Goal: Transaction & Acquisition: Purchase product/service

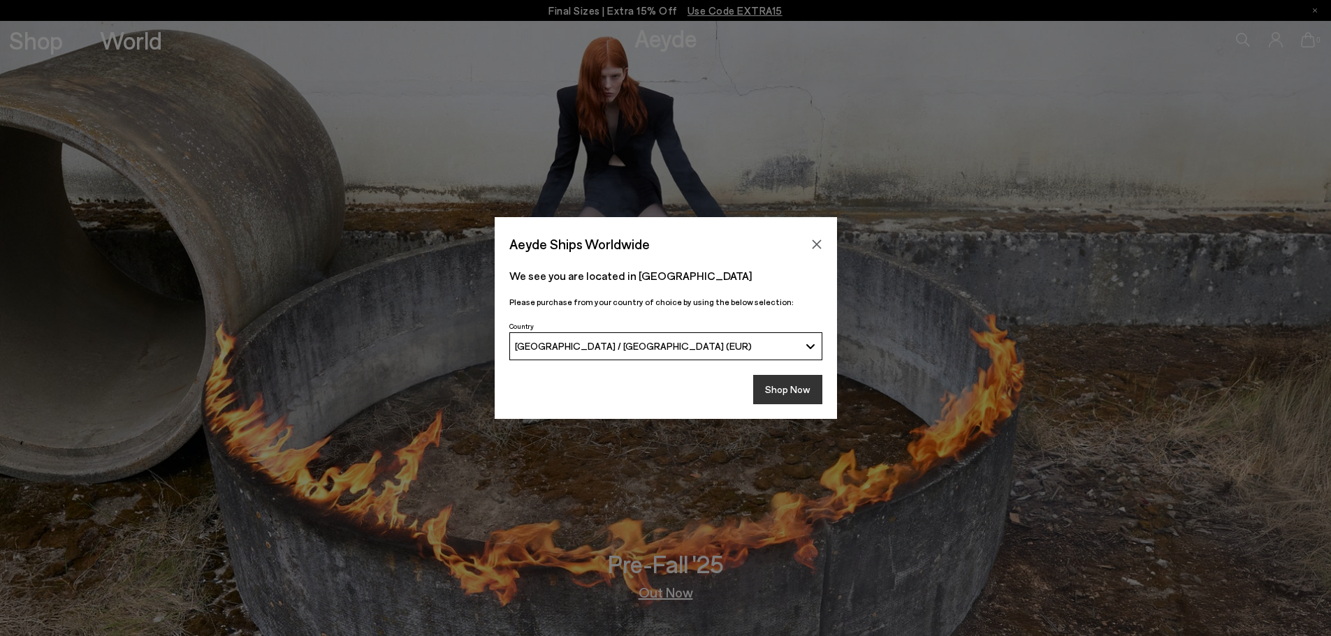
click at [773, 392] on button "Shop Now" at bounding box center [787, 389] width 69 height 29
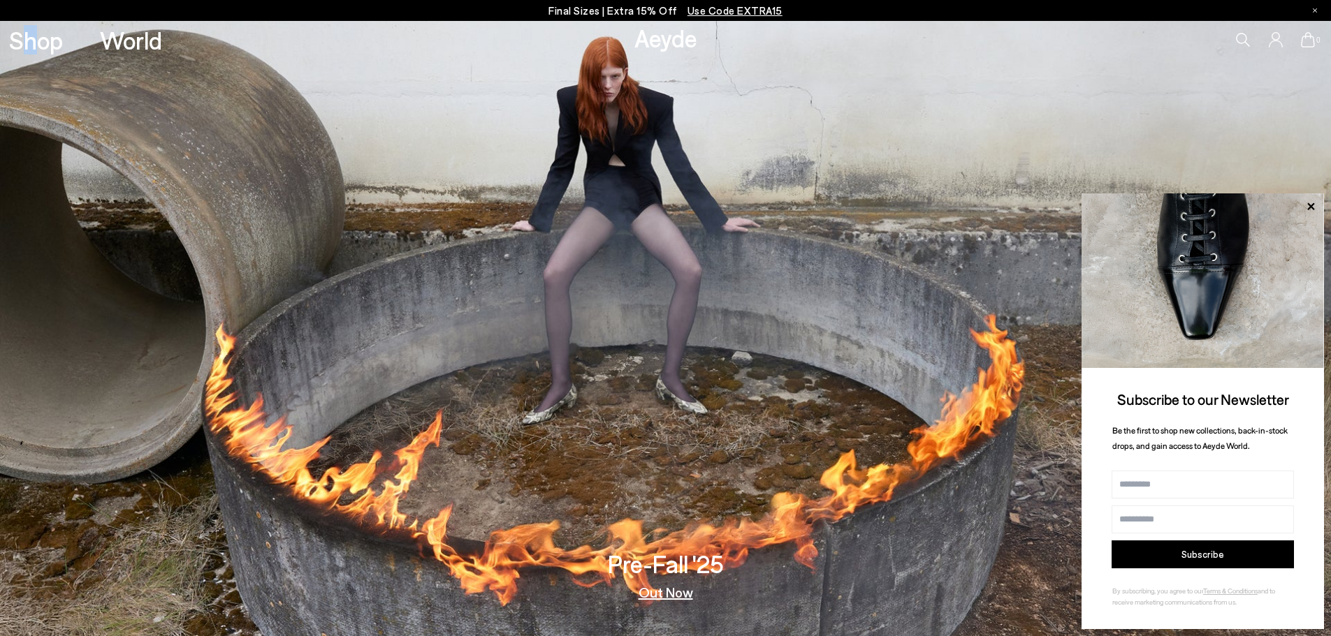
click at [27, 22] on div "Shop World" at bounding box center [81, 40] width 162 height 38
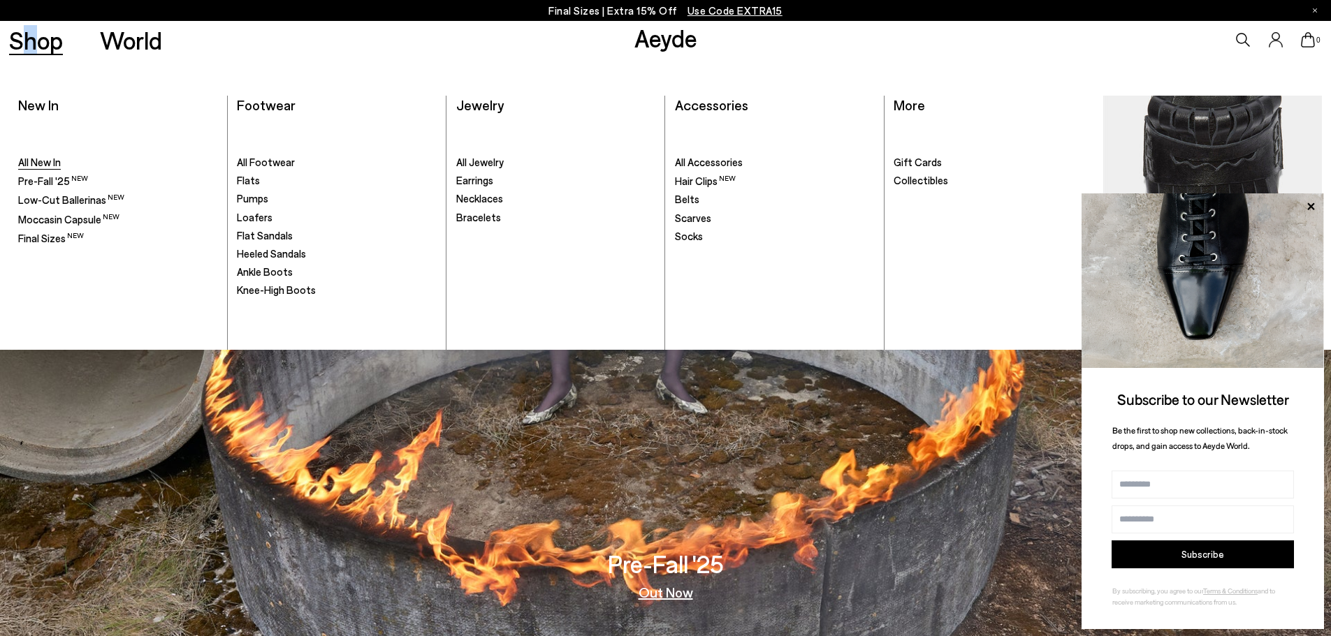
click at [51, 163] on span "All New In" at bounding box center [39, 162] width 43 height 13
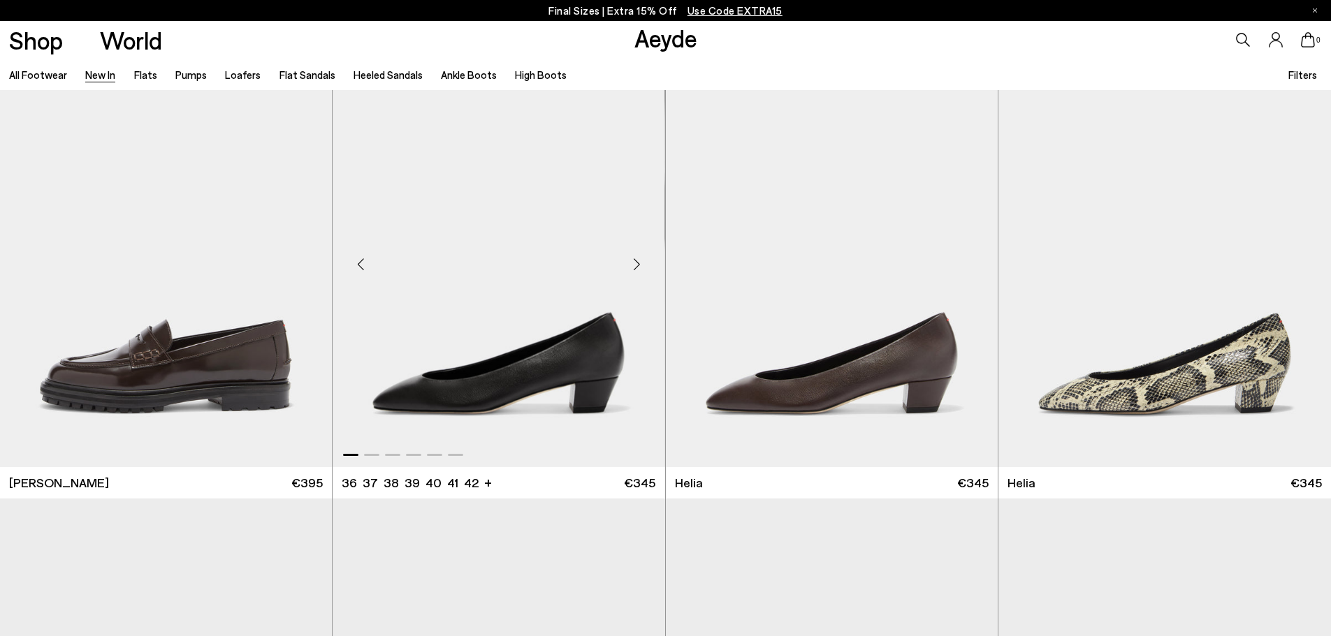
scroll to position [1397, 0]
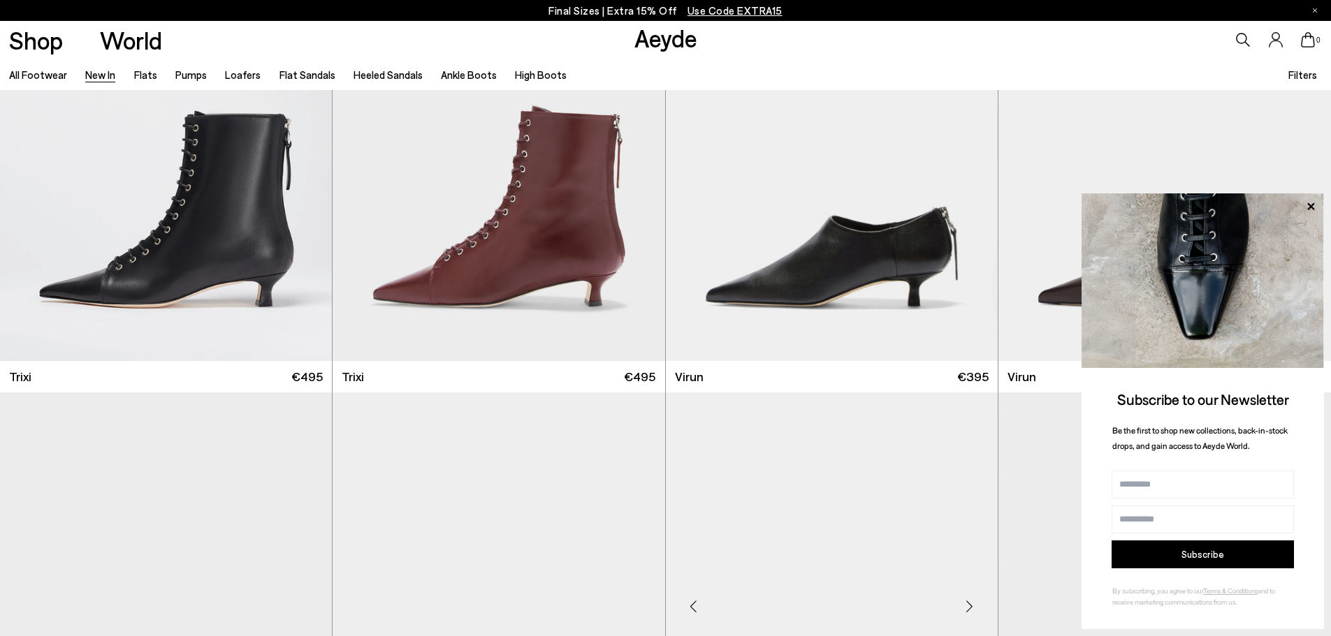
scroll to position [6846, 0]
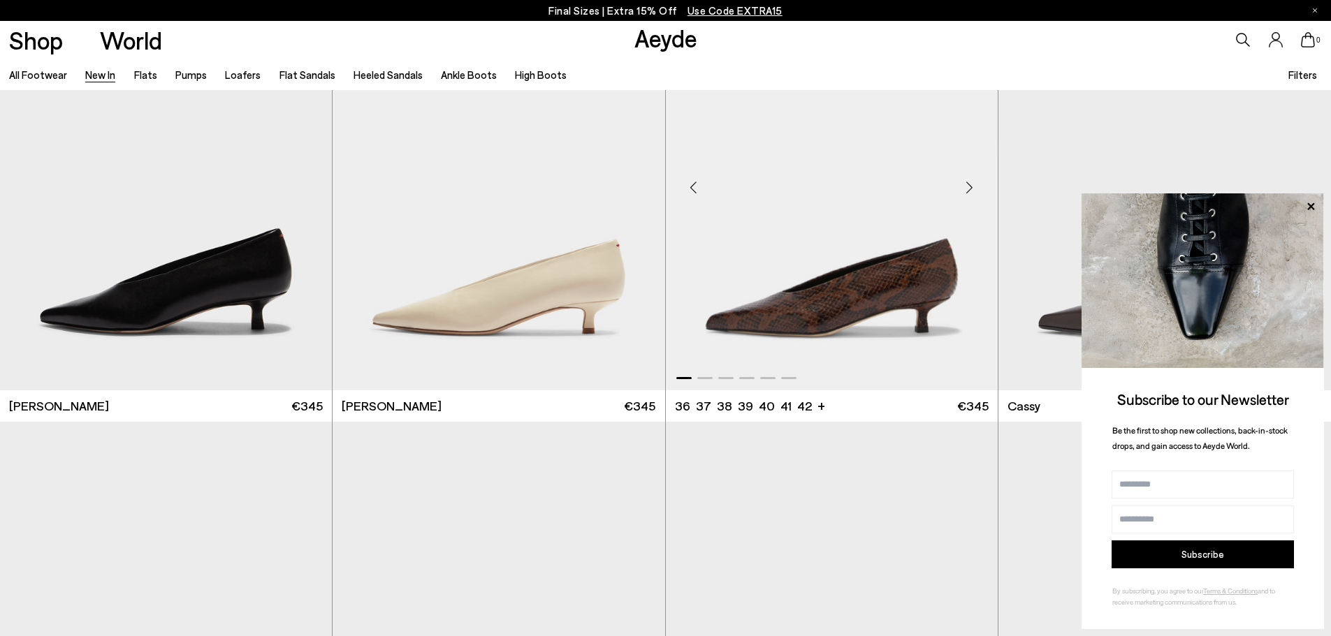
click at [972, 184] on div "Next slide" at bounding box center [970, 187] width 42 height 42
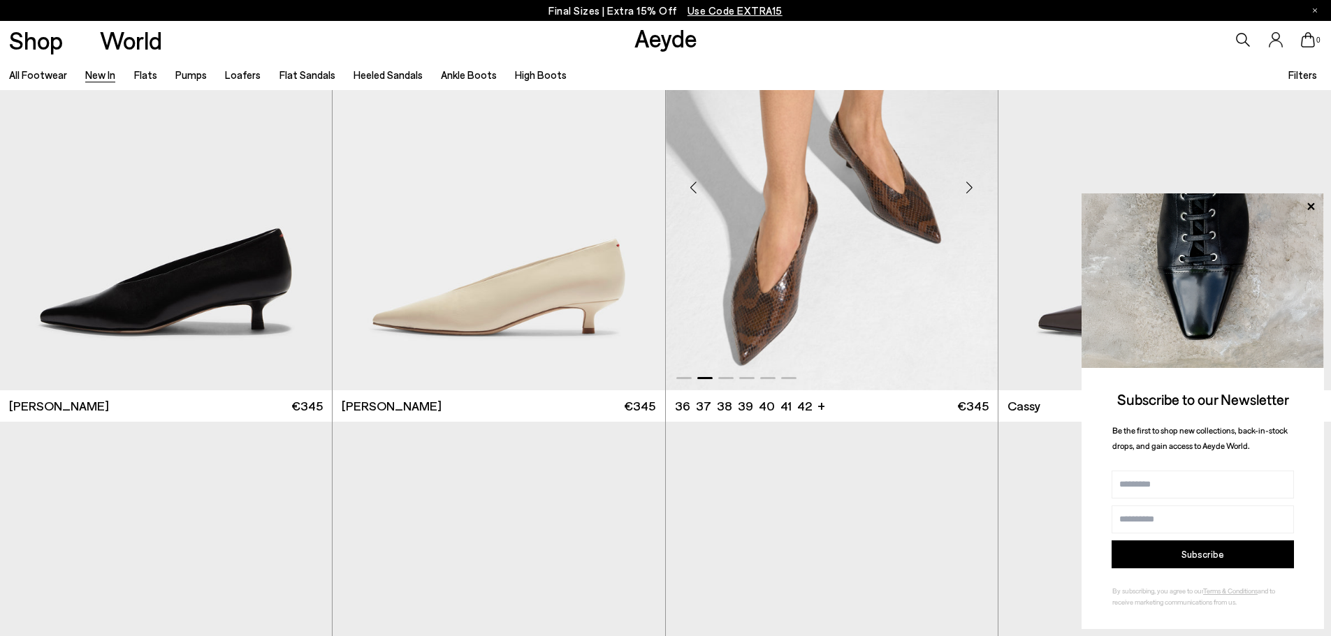
click at [972, 184] on div "Next slide" at bounding box center [970, 187] width 42 height 42
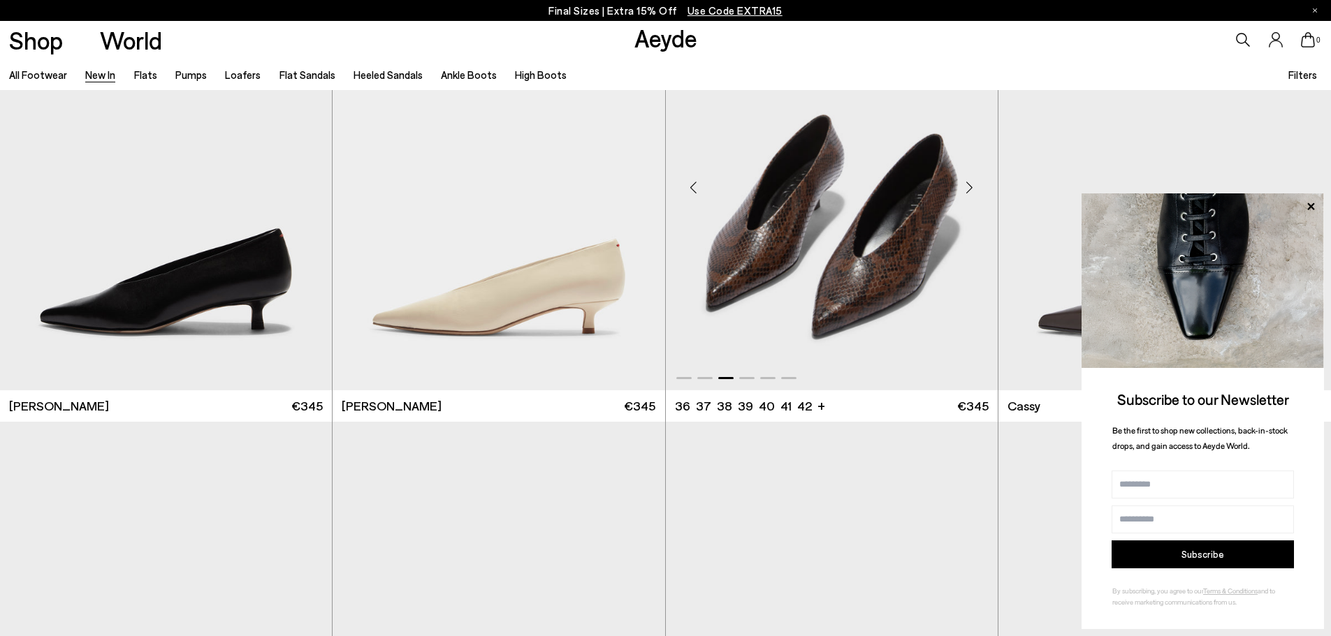
click at [836, 231] on img "3 / 6" at bounding box center [832, 181] width 332 height 417
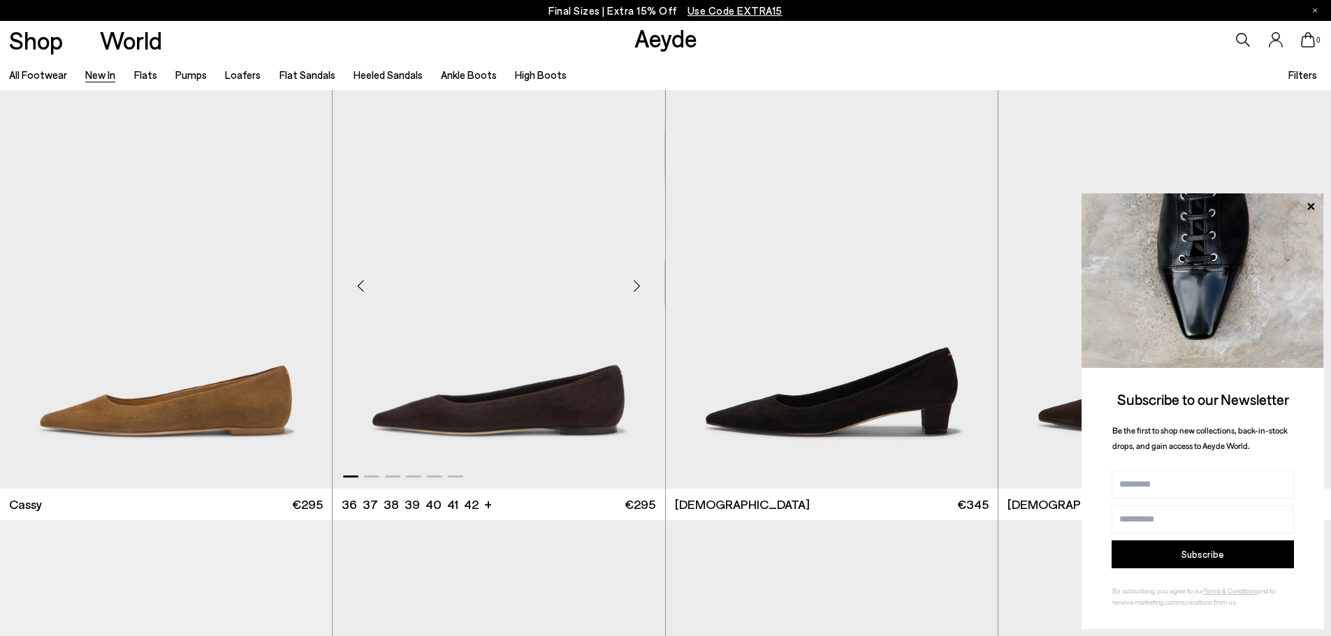
scroll to position [7311, 0]
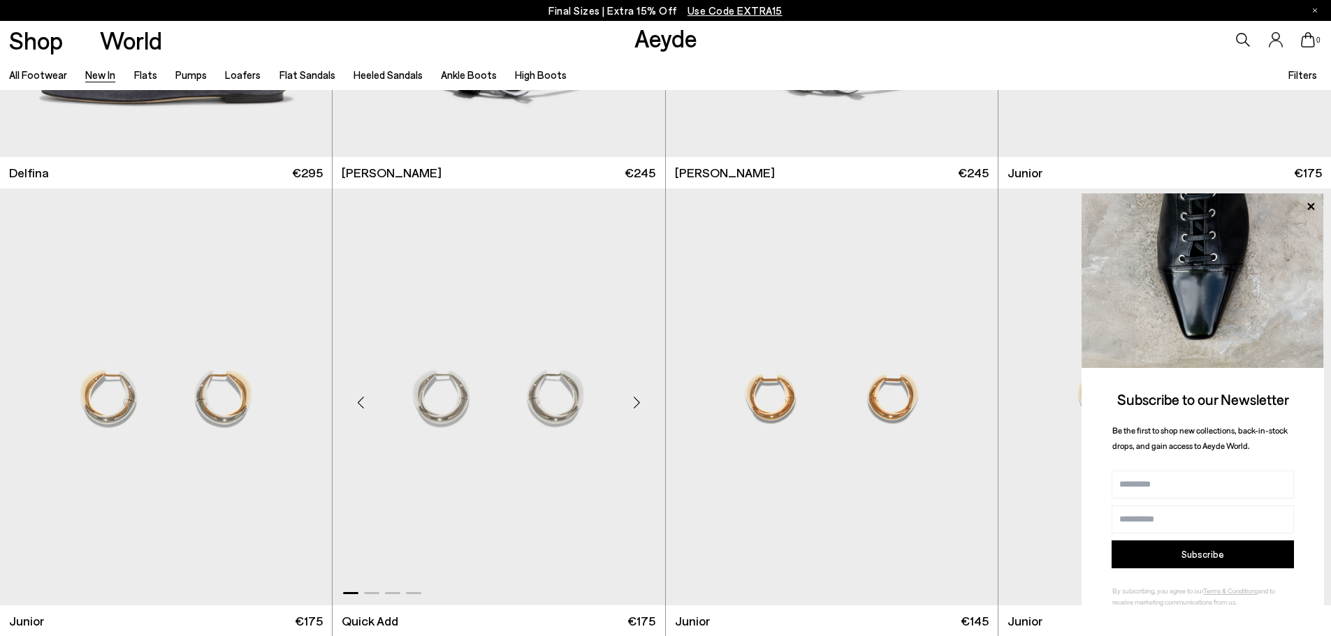
scroll to position [11316, 0]
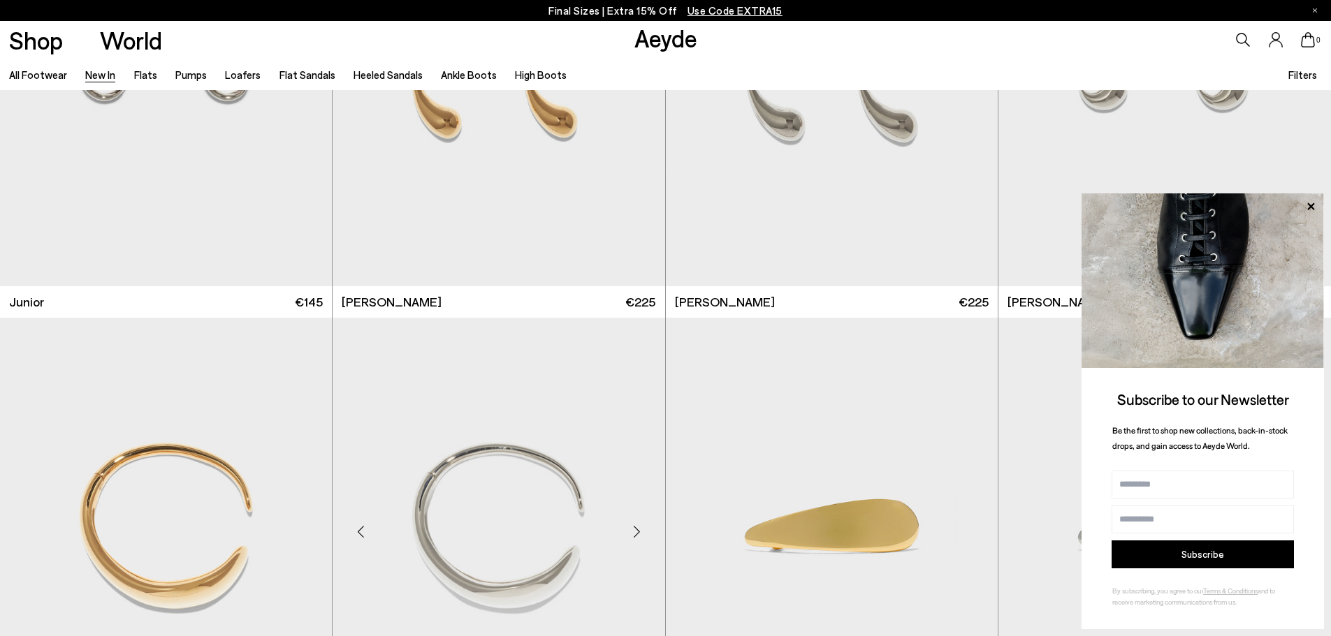
scroll to position [12155, 0]
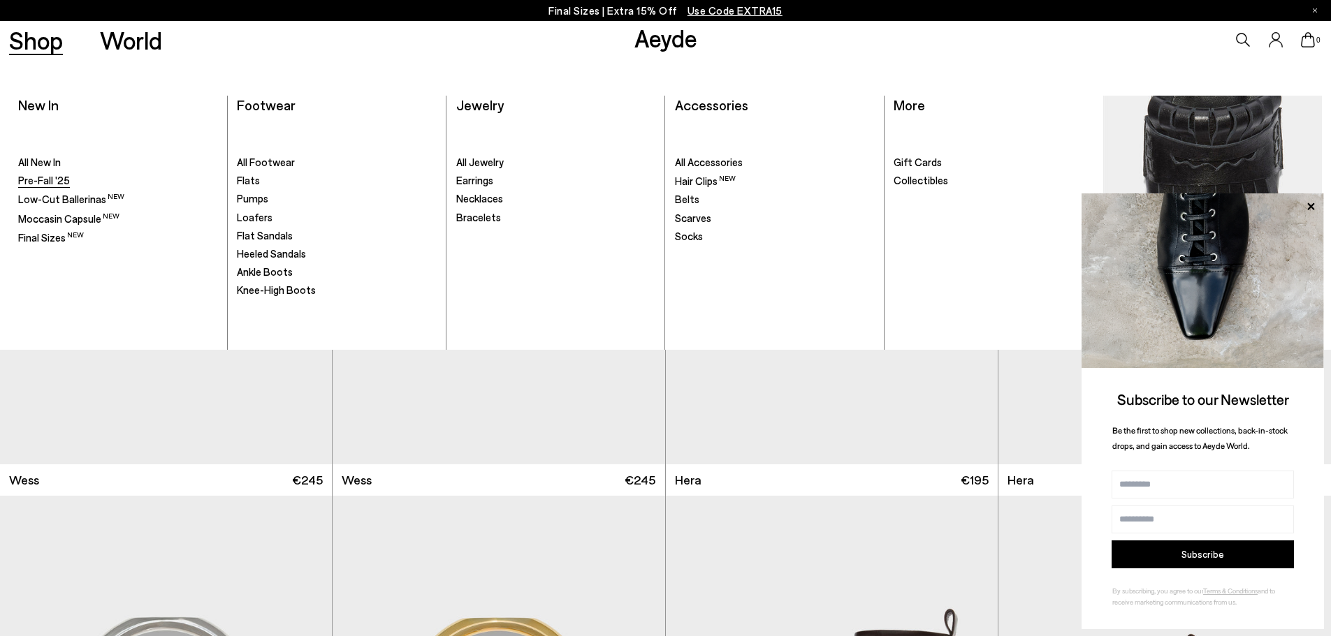
click at [61, 180] on span "Pre-Fall '25" at bounding box center [44, 180] width 52 height 13
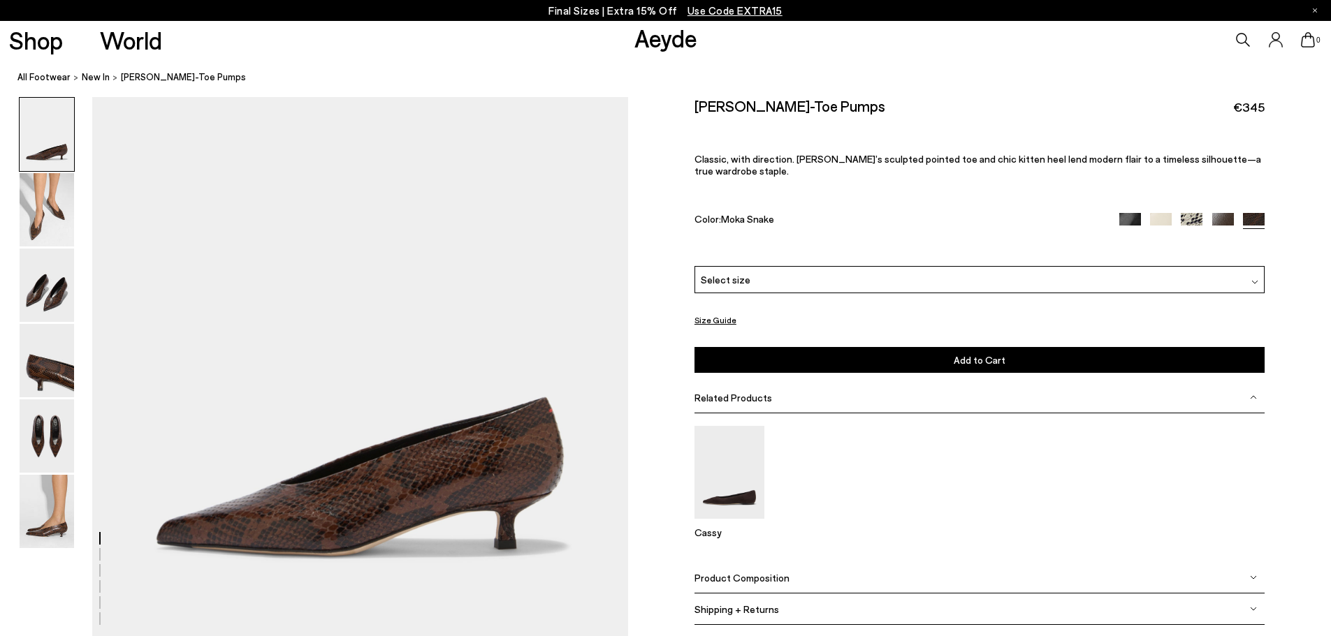
click at [1191, 213] on img at bounding box center [1192, 224] width 22 height 22
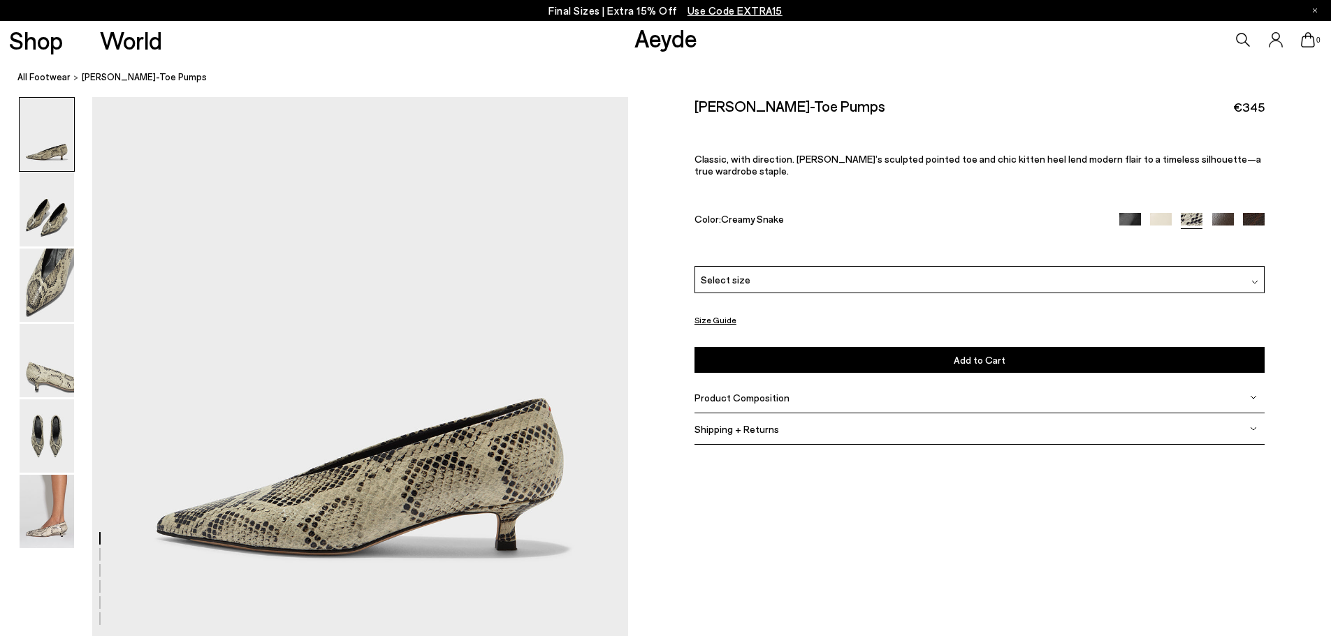
click at [1255, 213] on img at bounding box center [1254, 224] width 22 height 22
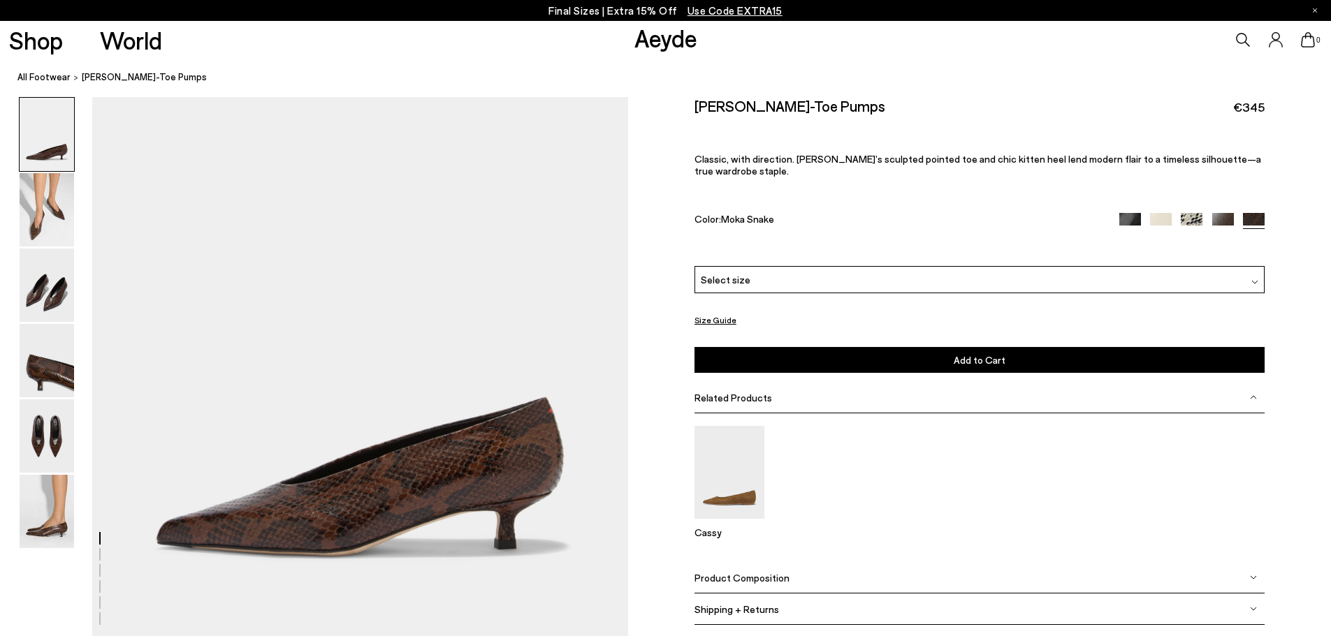
click at [1159, 213] on img at bounding box center [1161, 224] width 22 height 22
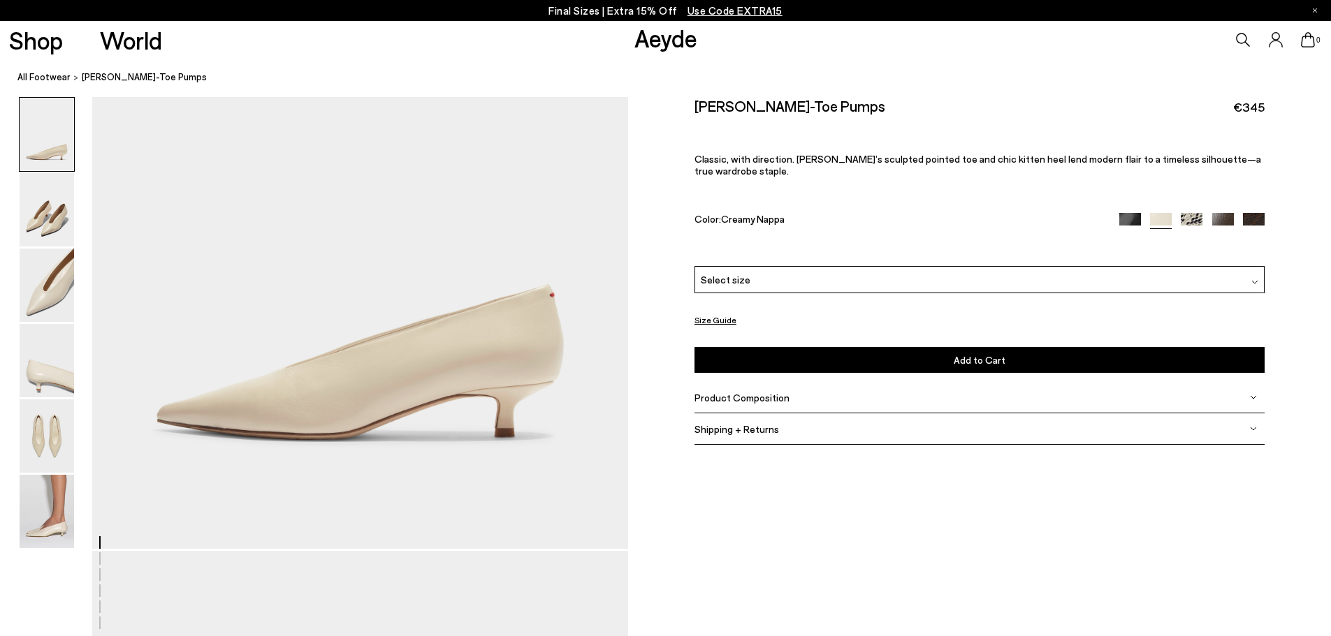
scroll to position [140, 0]
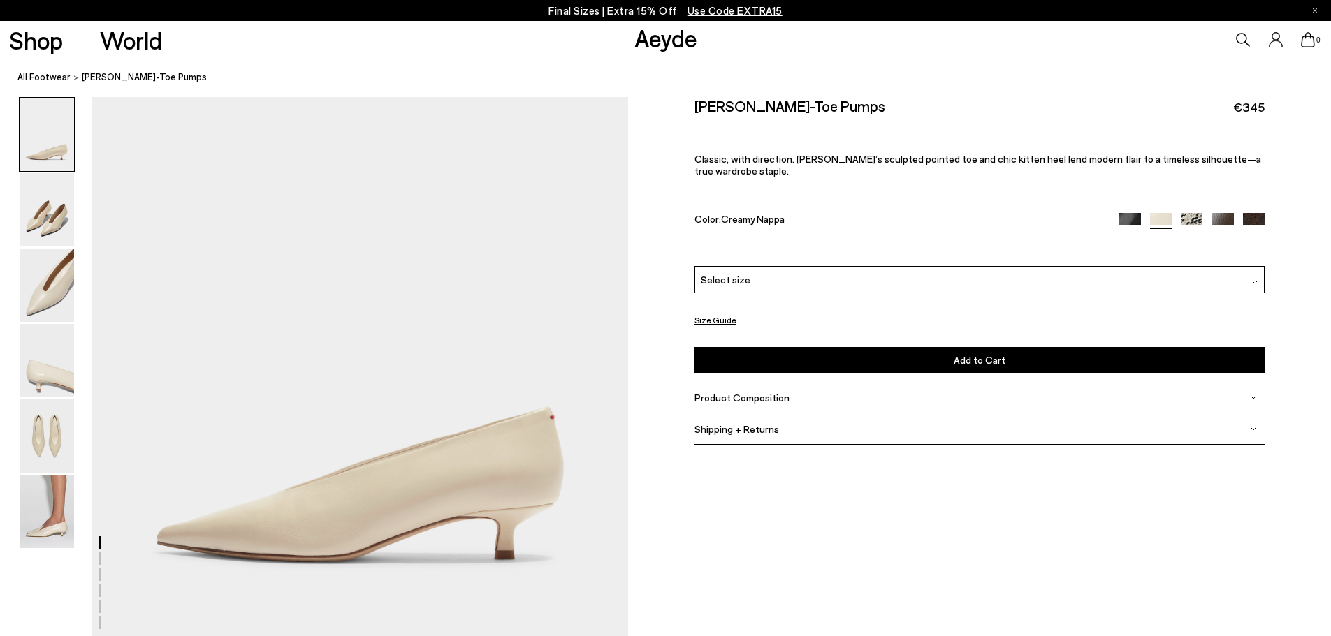
click at [1196, 213] on img at bounding box center [1192, 224] width 22 height 22
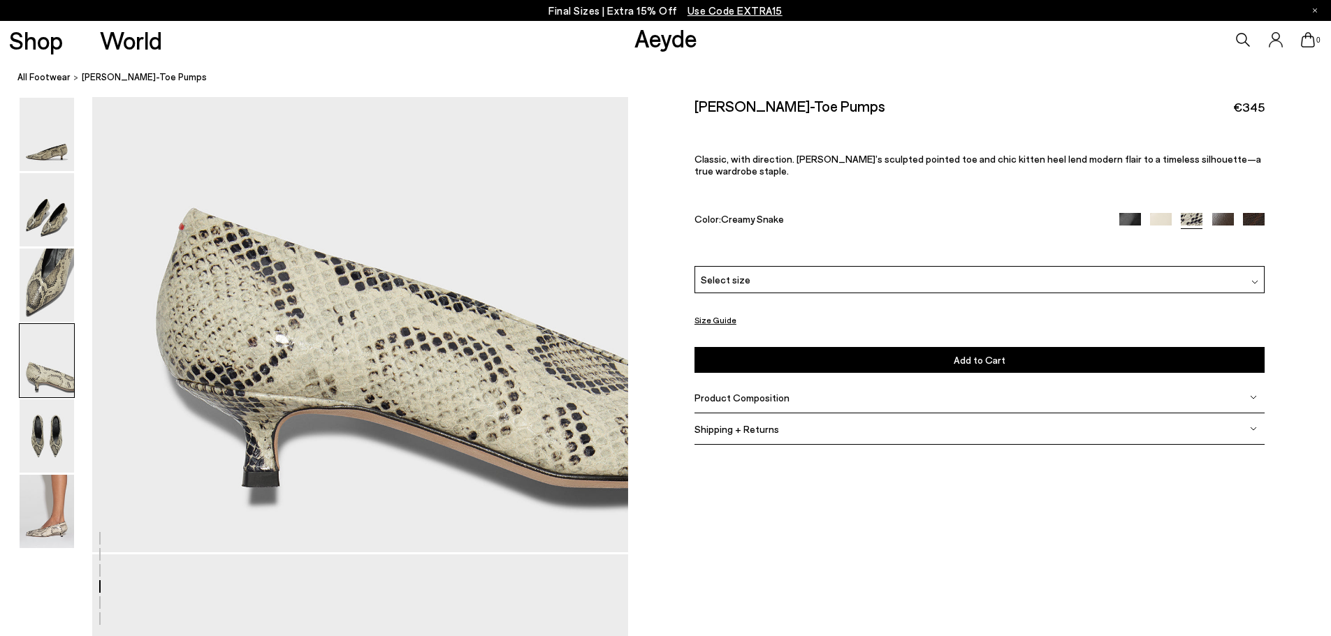
scroll to position [2235, 0]
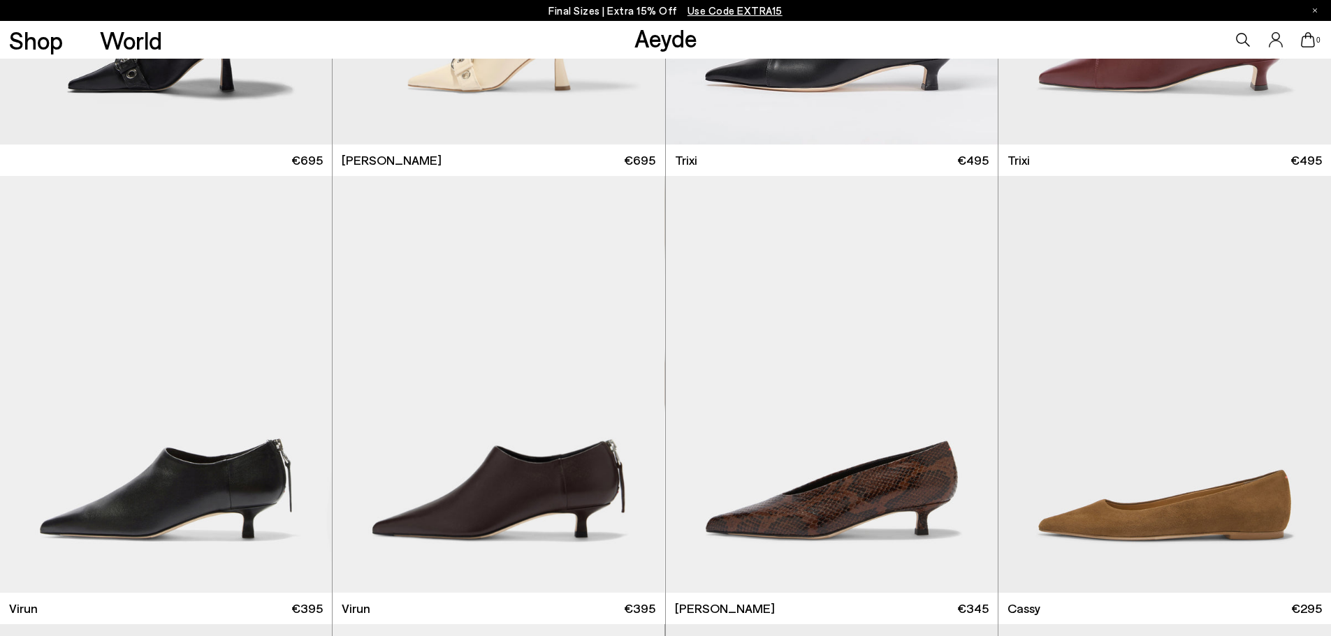
scroll to position [9534, 0]
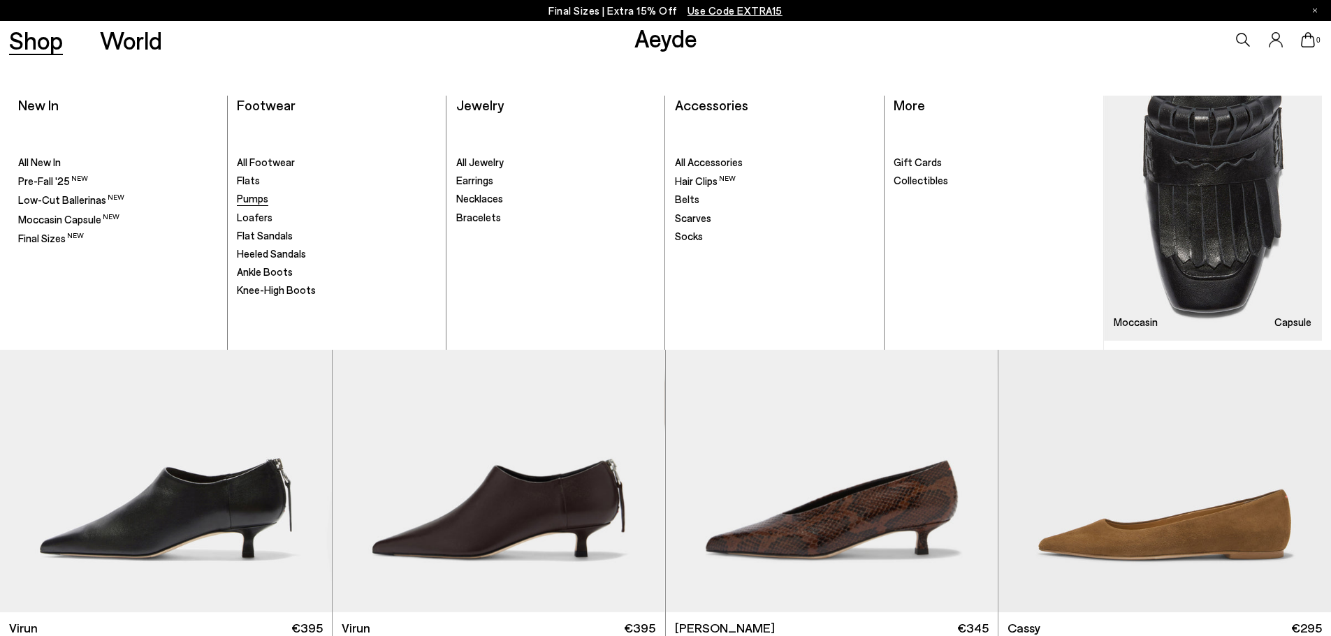
click at [260, 203] on span "Pumps" at bounding box center [252, 198] width 31 height 13
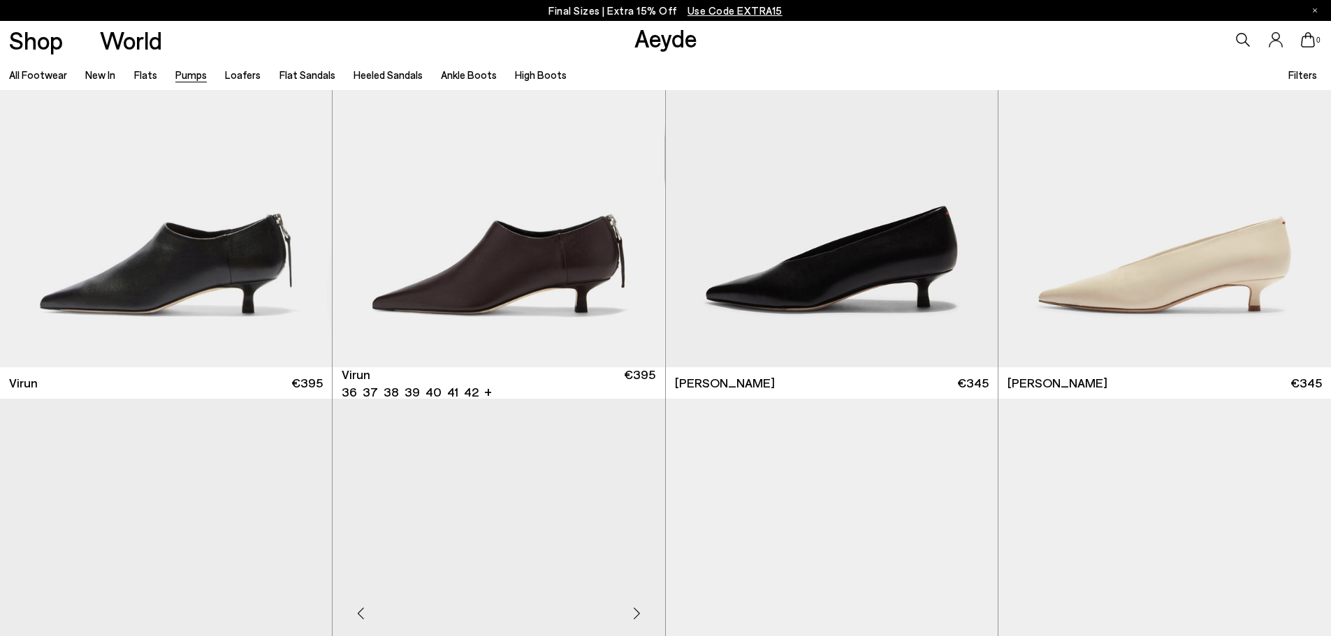
scroll to position [489, 0]
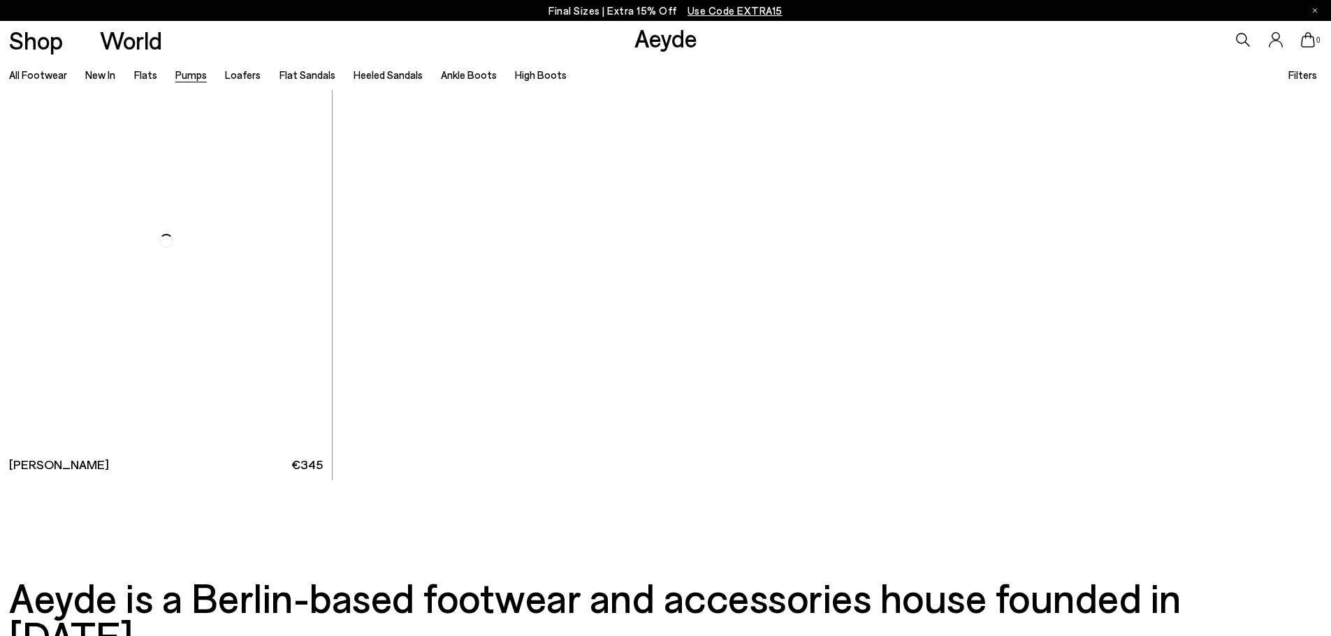
scroll to position [8033, 0]
